Goal: Task Accomplishment & Management: Manage account settings

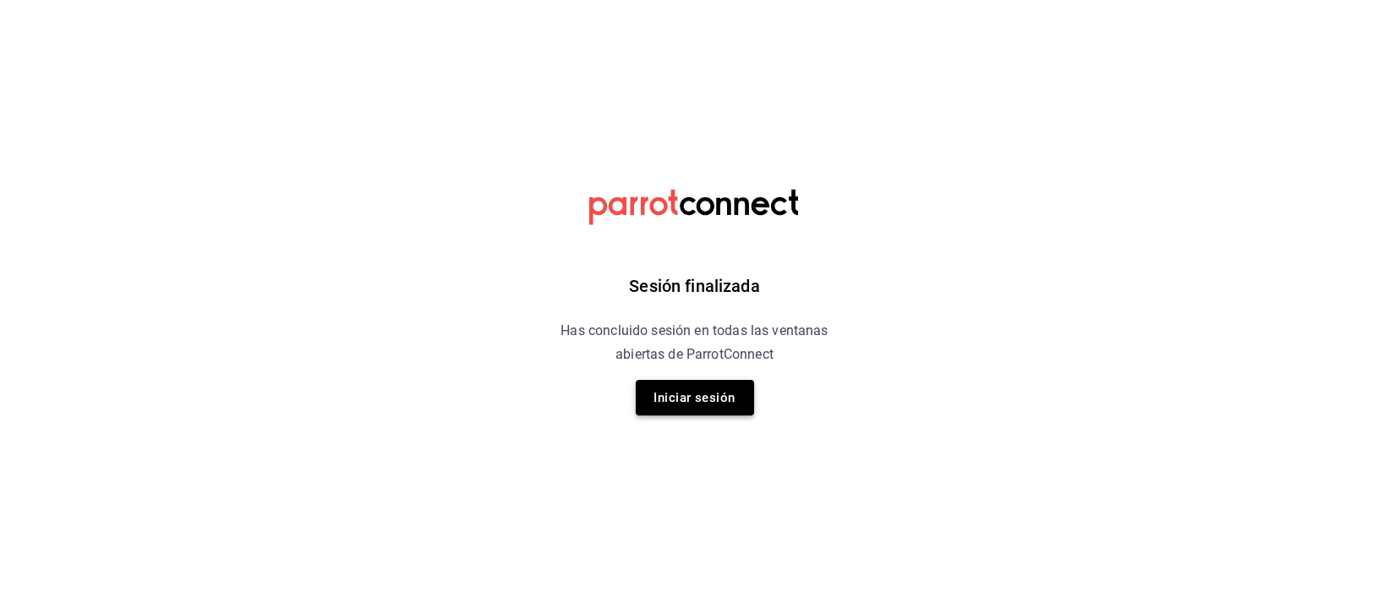
click at [708, 392] on button "Iniciar sesión" at bounding box center [695, 398] width 118 height 36
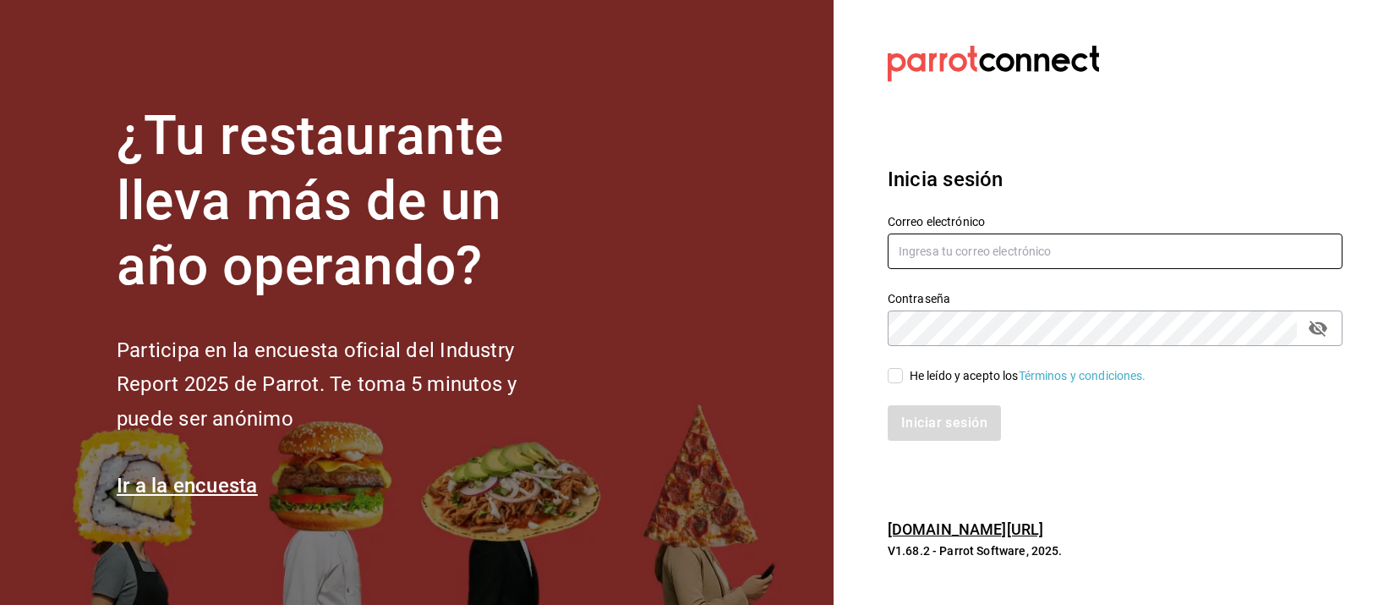
type input "[EMAIL_ADDRESS][DOMAIN_NAME]"
click at [889, 375] on input "He leído y acepto los Términos y condiciones." at bounding box center [895, 375] width 15 height 15
checkbox input "true"
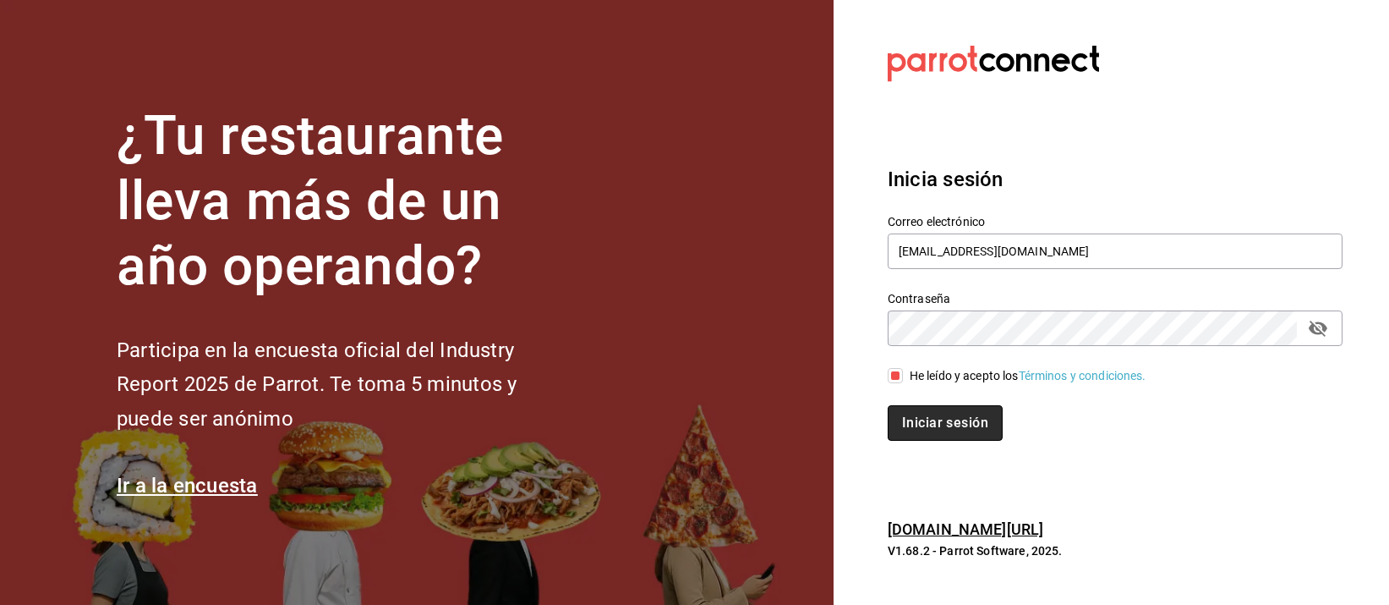
click at [924, 419] on button "Iniciar sesión" at bounding box center [945, 423] width 115 height 36
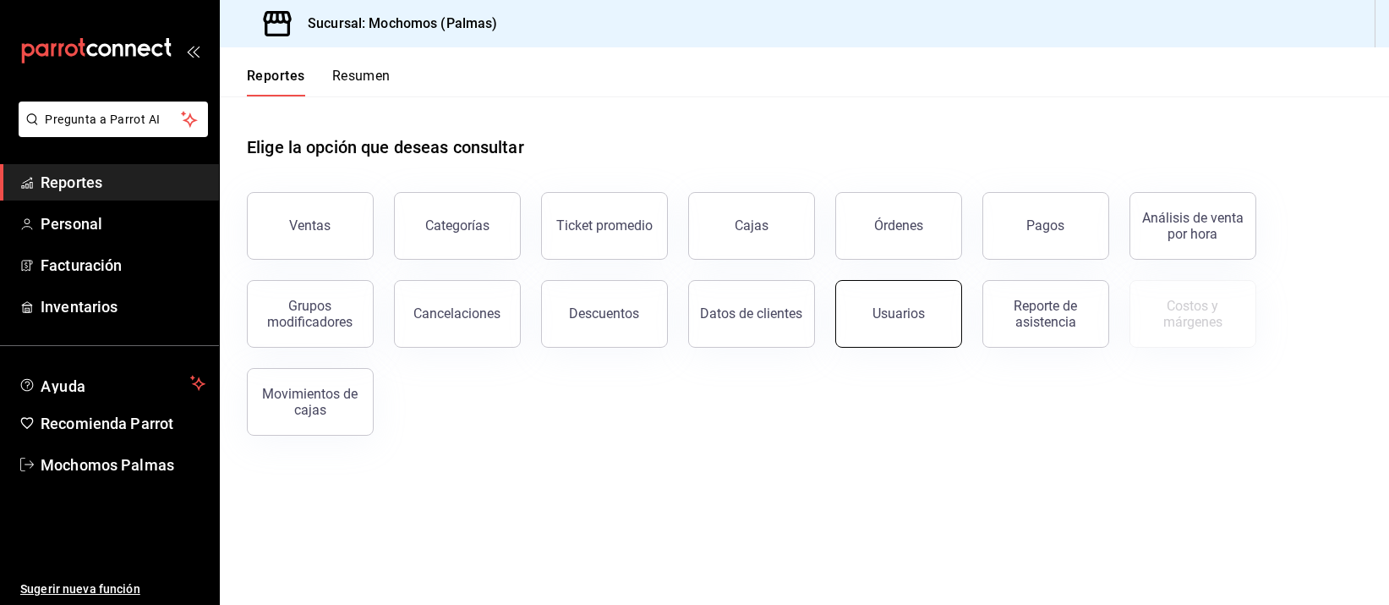
click at [917, 319] on div "Usuarios" at bounding box center [899, 313] width 52 height 16
